Goal: Transaction & Acquisition: Purchase product/service

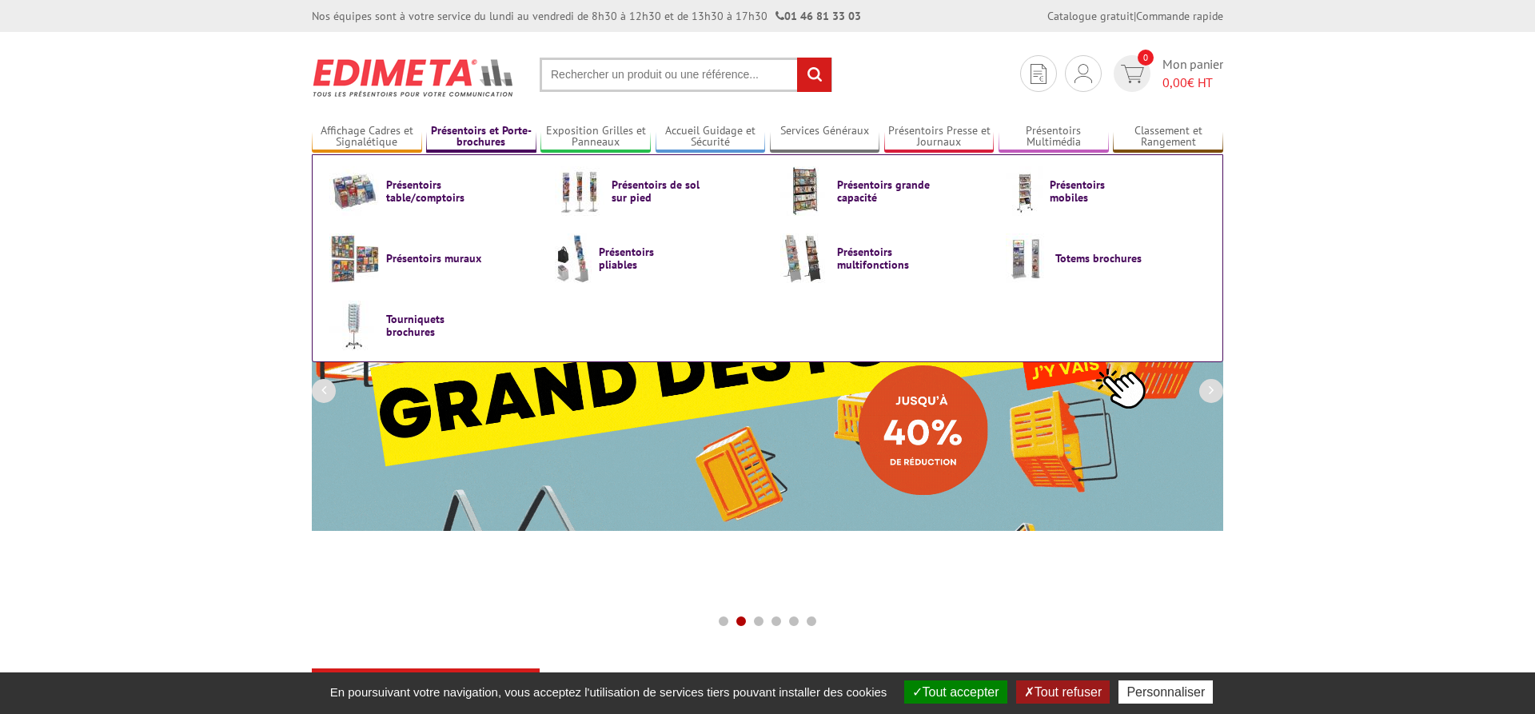
click at [472, 141] on link "Présentoirs et Porte-brochures" at bounding box center [481, 137] width 110 height 26
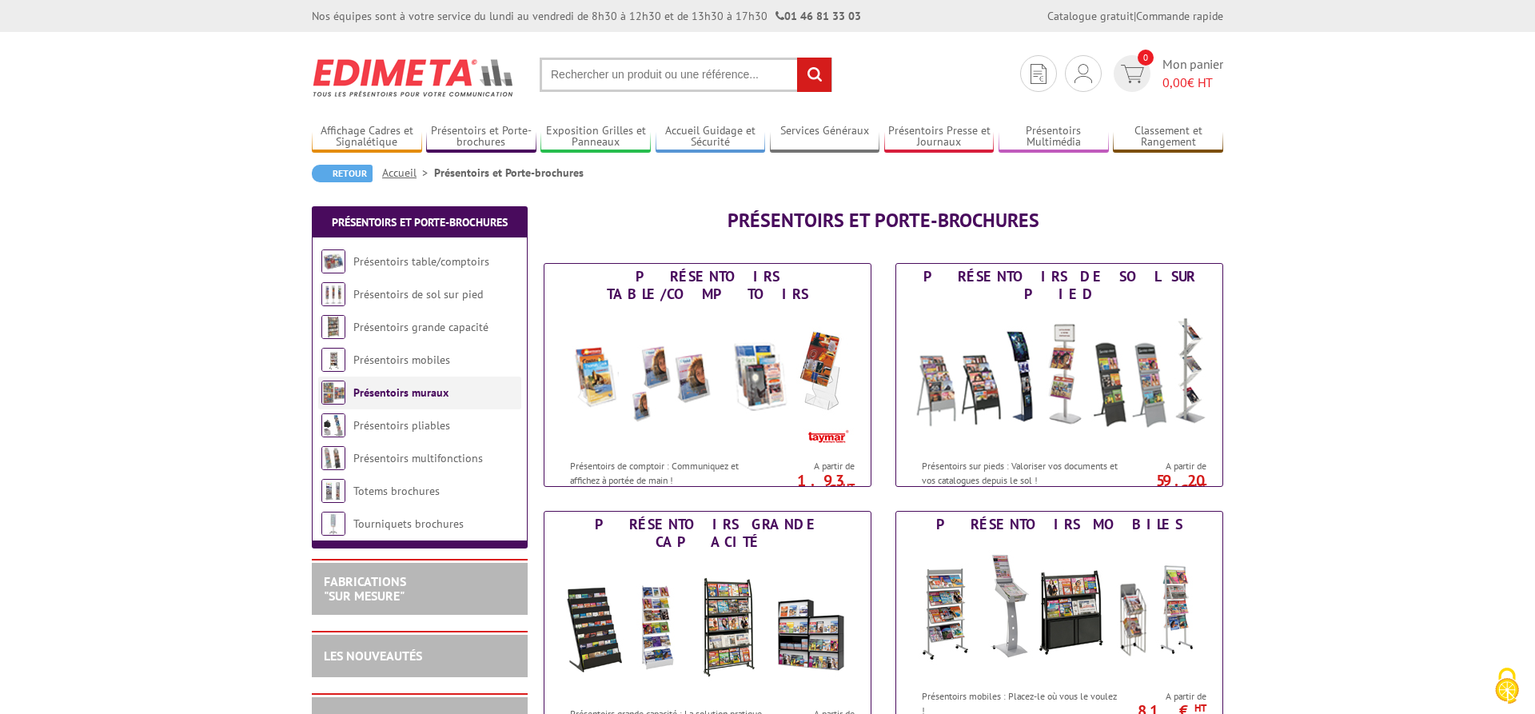
click at [356, 391] on link "Présentoirs muraux" at bounding box center [400, 392] width 95 height 14
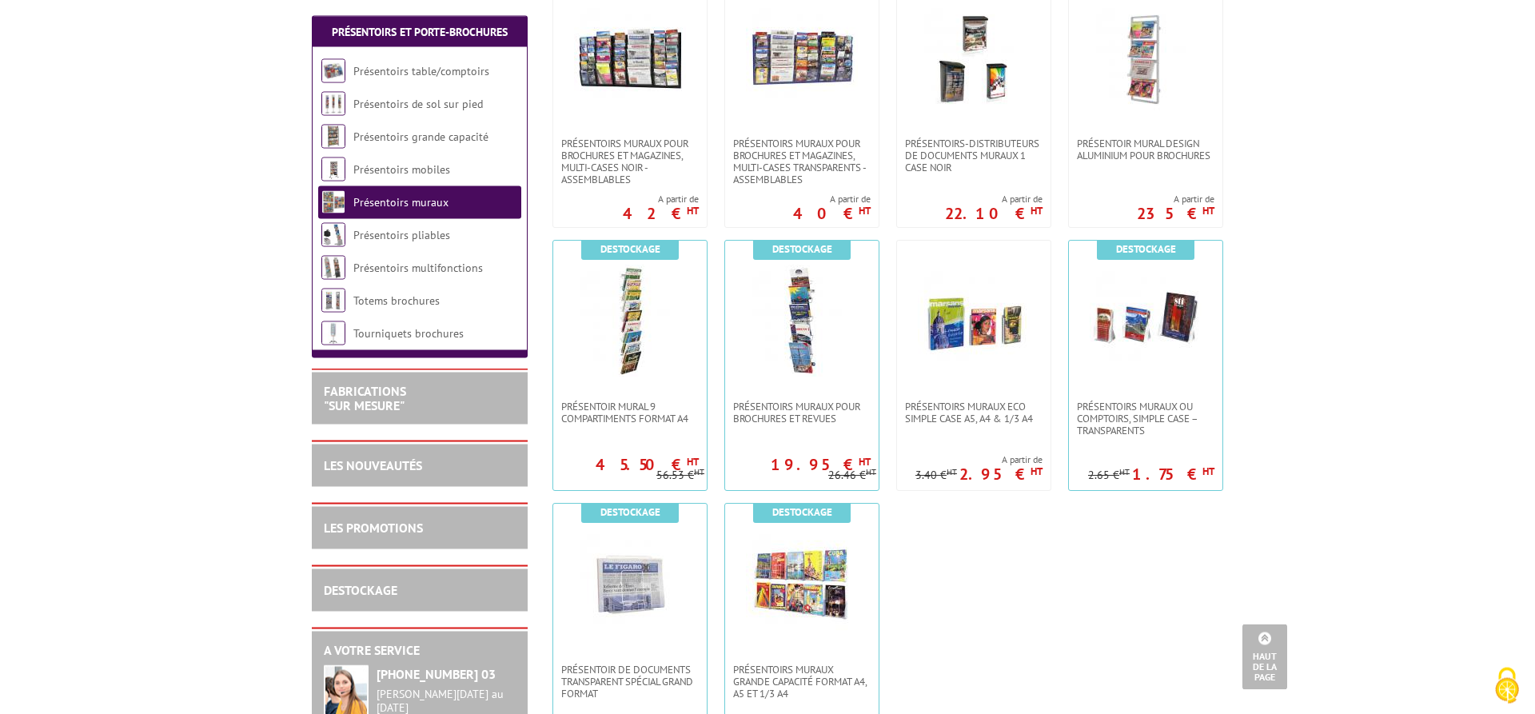
scroll to position [815, 0]
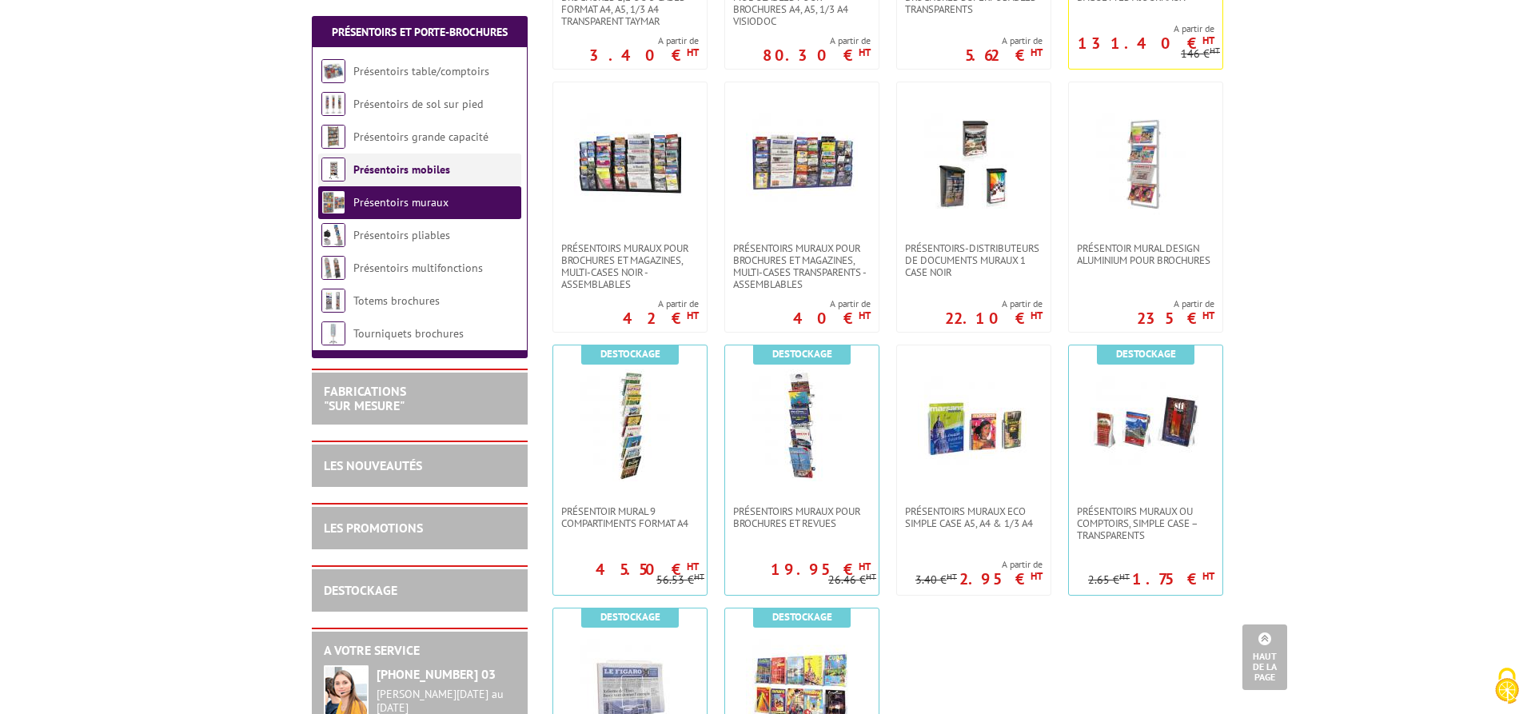
click at [419, 173] on link "Présentoirs mobiles" at bounding box center [401, 169] width 97 height 14
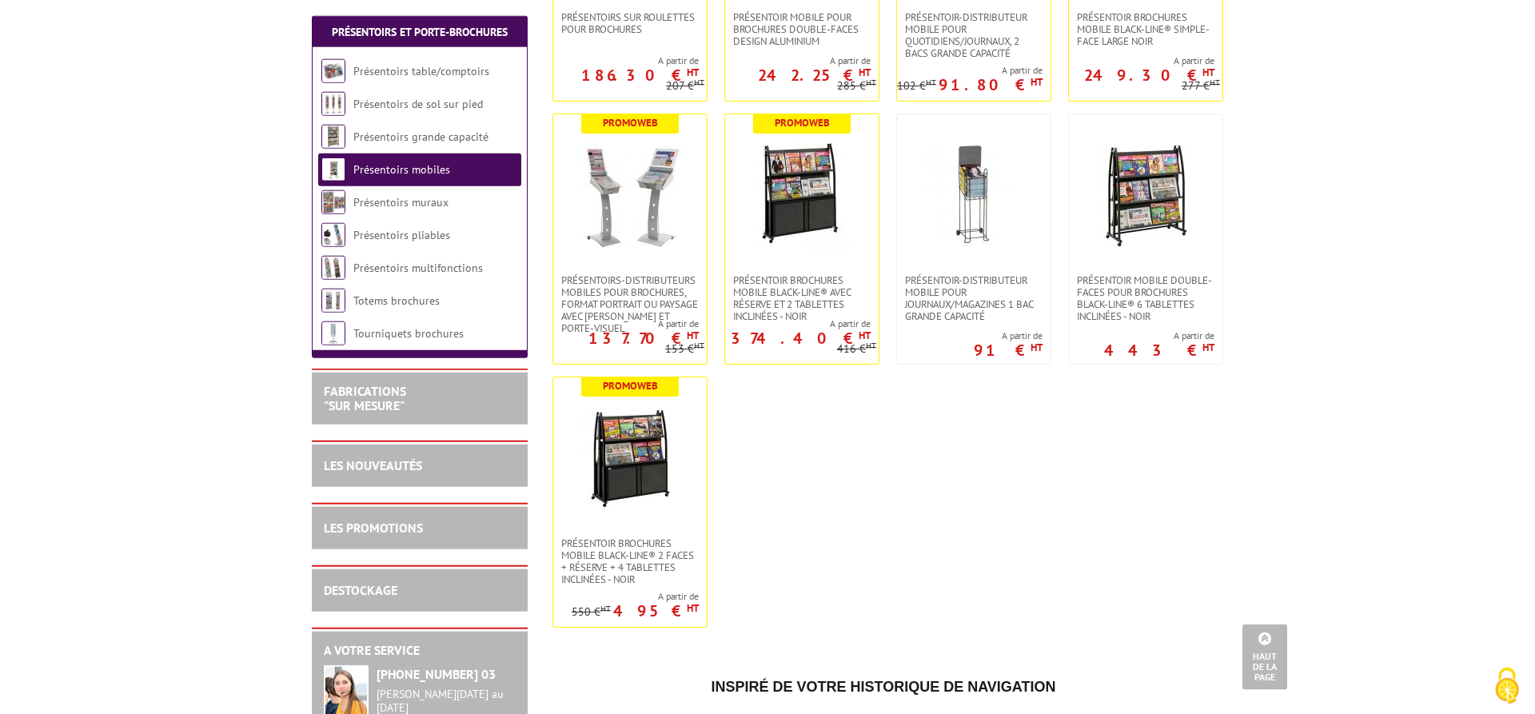
scroll to position [408, 0]
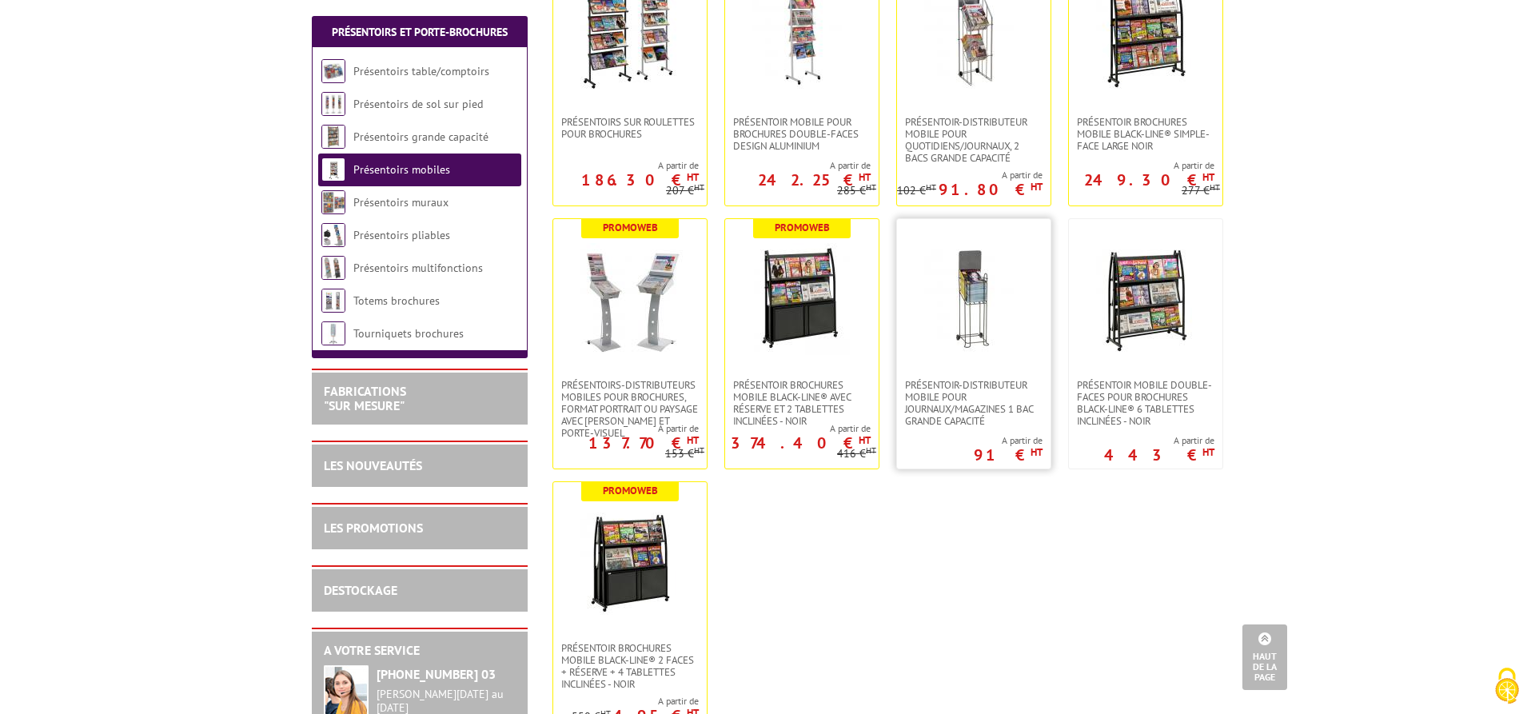
click at [982, 293] on img at bounding box center [974, 299] width 112 height 112
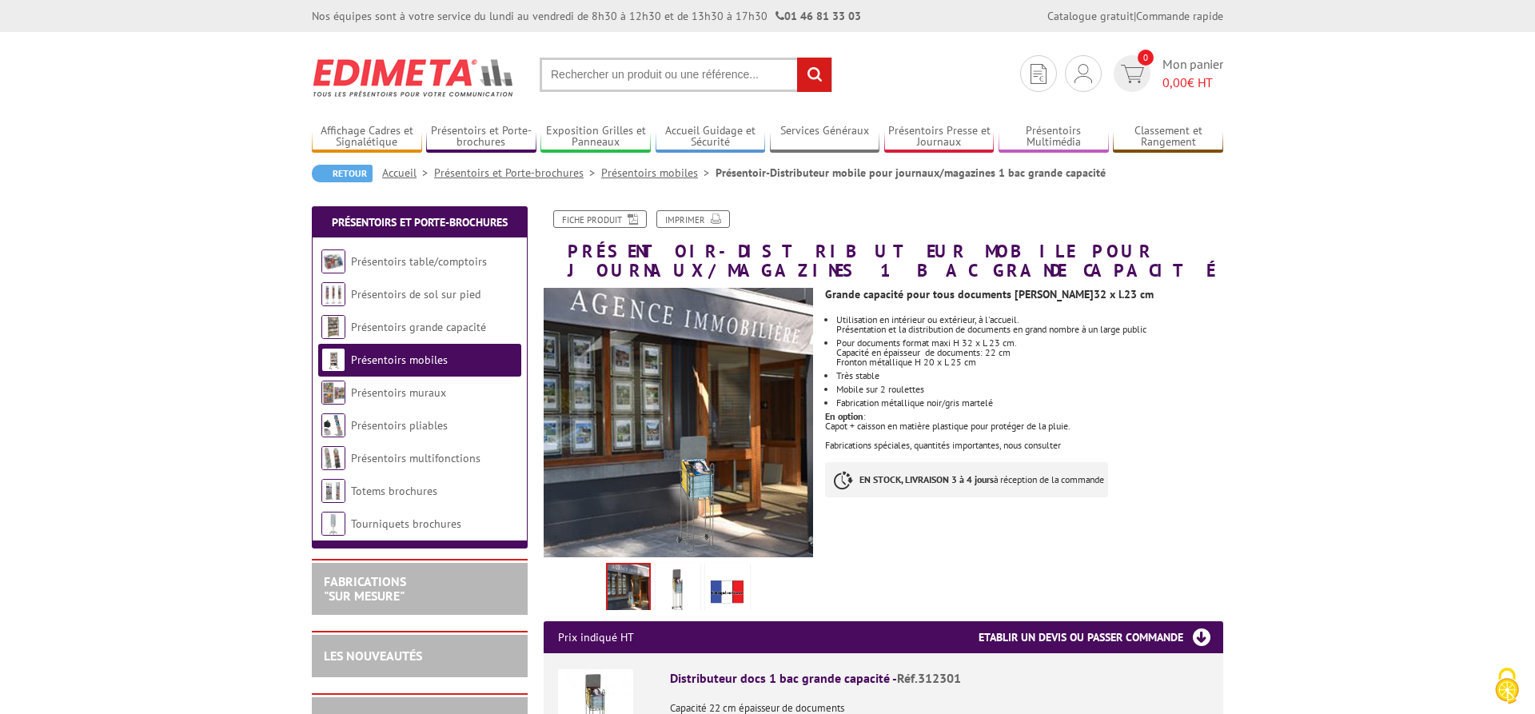
click at [643, 78] on input "text" at bounding box center [686, 75] width 293 height 34
click at [376, 362] on link "Présentoirs mobiles" at bounding box center [399, 359] width 97 height 14
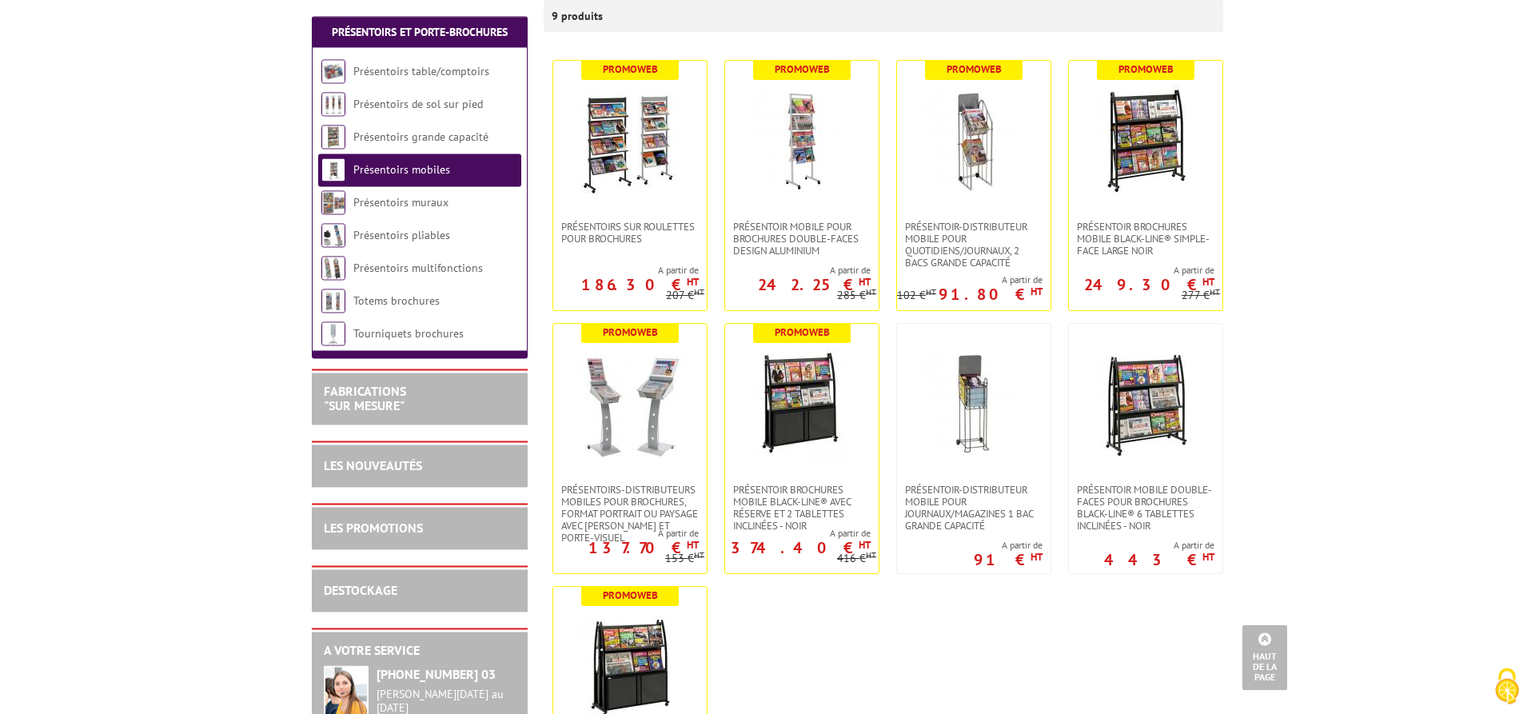
scroll to position [163, 0]
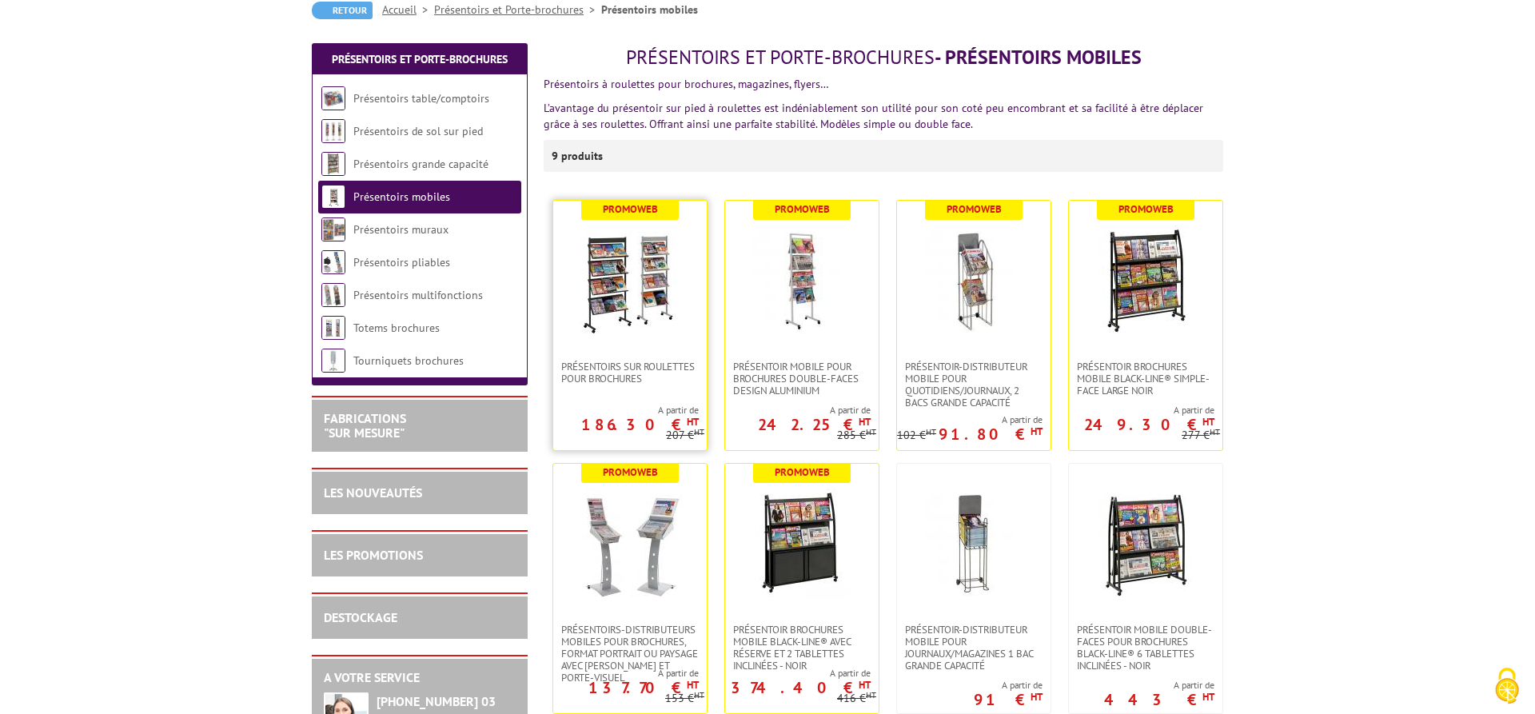
click at [658, 306] on img at bounding box center [630, 281] width 112 height 112
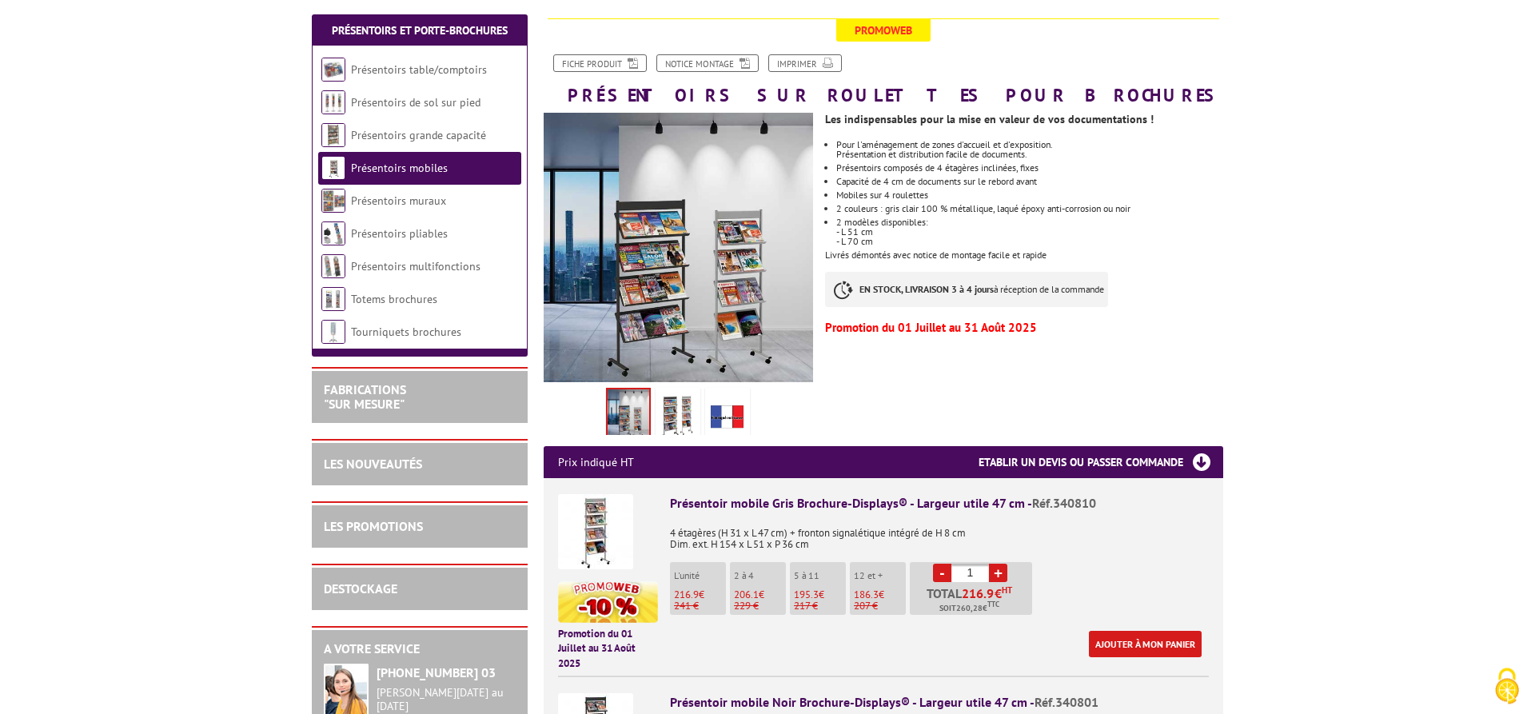
scroll to position [245, 0]
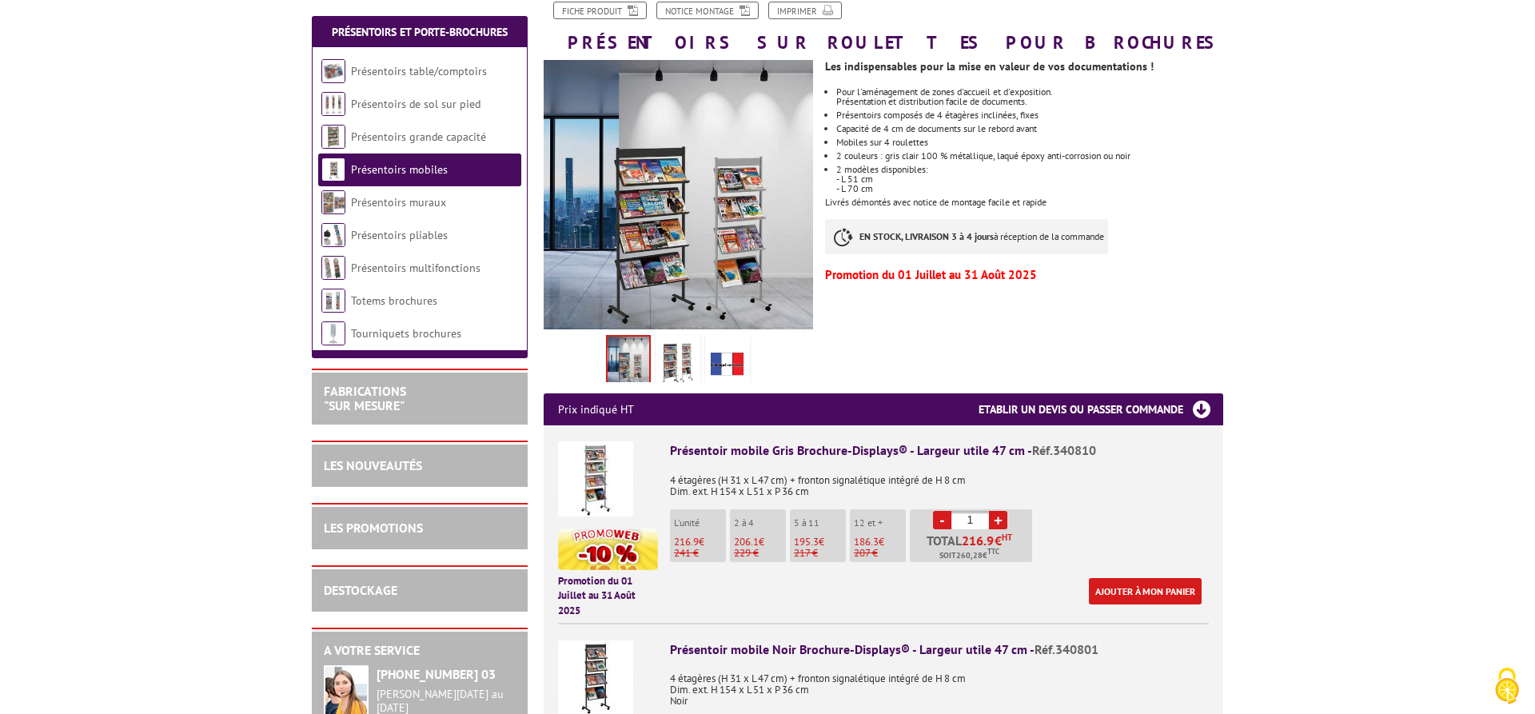
click at [679, 363] on img at bounding box center [678, 363] width 38 height 50
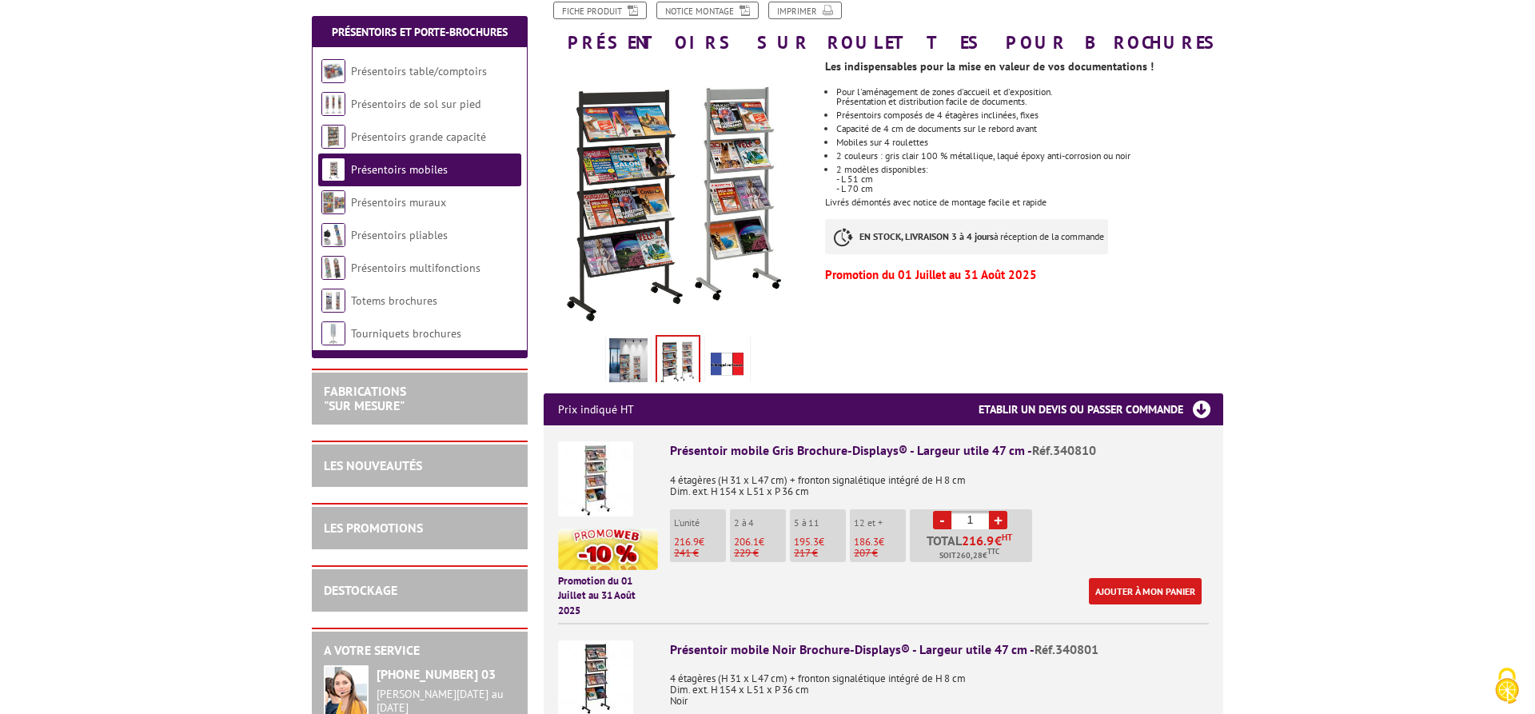
click at [607, 485] on img at bounding box center [595, 478] width 75 height 75
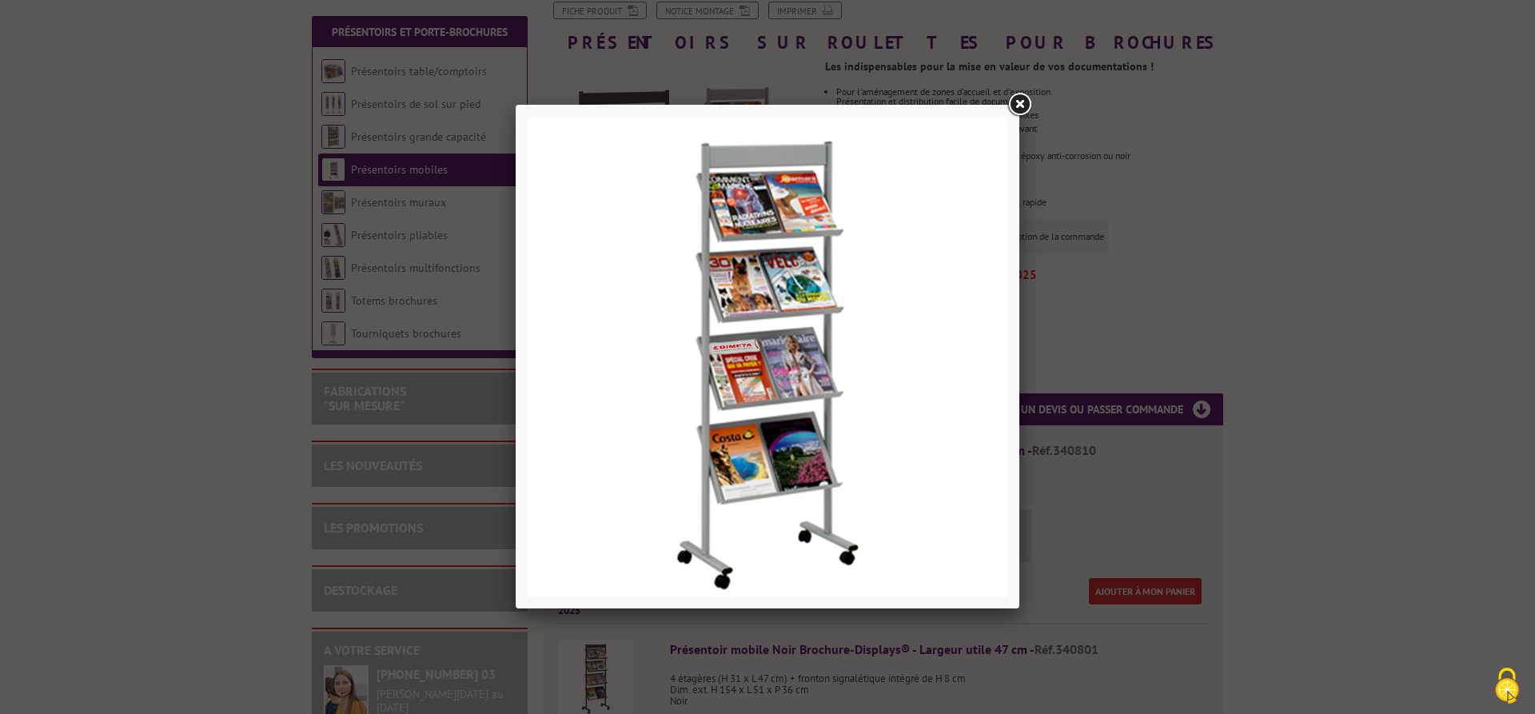
click at [1025, 98] on link at bounding box center [1019, 104] width 29 height 29
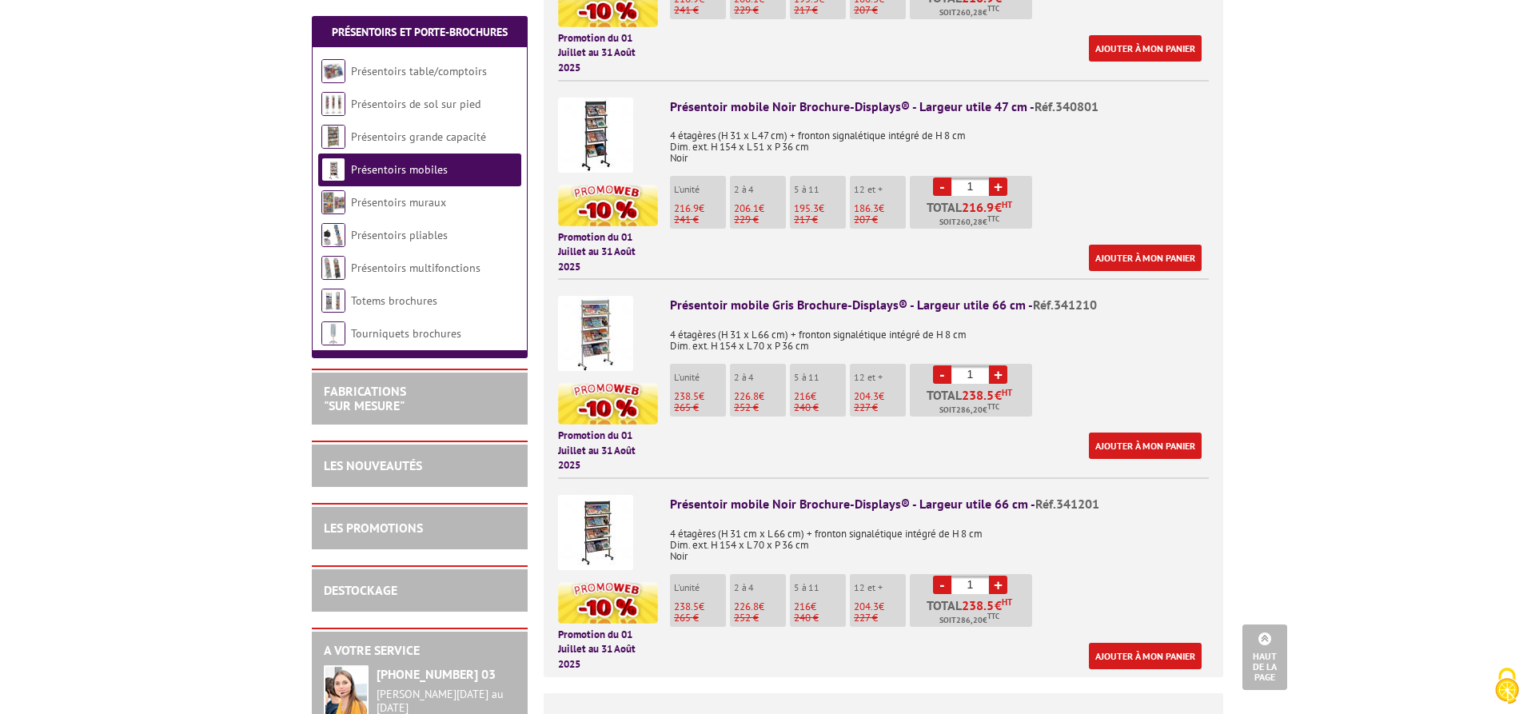
scroll to position [734, 0]
